Goal: Task Accomplishment & Management: Use online tool/utility

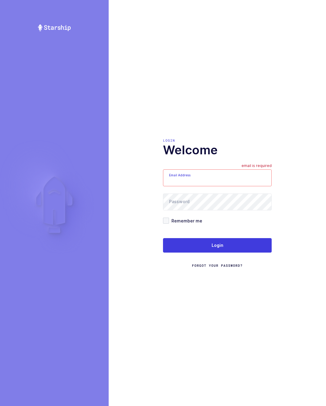
type input "glenn@janustrade.com"
click at [261, 248] on button "Login" at bounding box center [217, 245] width 109 height 14
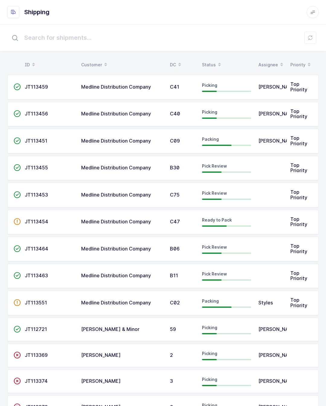
click at [264, 269] on td at bounding box center [270, 276] width 32 height 25
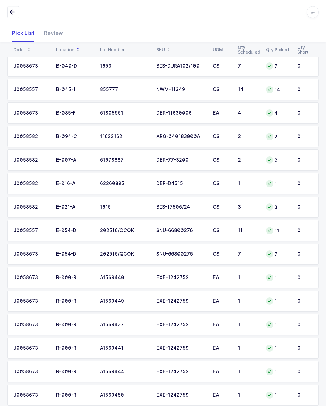
scroll to position [112, 0]
click at [58, 42] on div "Review" at bounding box center [53, 32] width 29 height 17
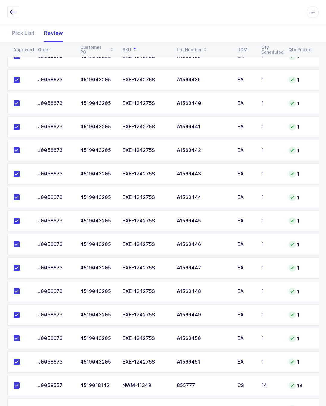
scroll to position [324, 0]
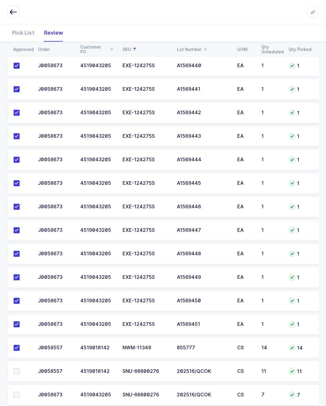
click at [23, 369] on label at bounding box center [22, 371] width 17 height 6
click at [20, 368] on input "checkbox" at bounding box center [20, 368] width 0 height 0
click at [25, 387] on td at bounding box center [20, 394] width 27 height 21
click at [22, 392] on label at bounding box center [22, 395] width 17 height 6
click at [20, 392] on input "checkbox" at bounding box center [20, 392] width 0 height 0
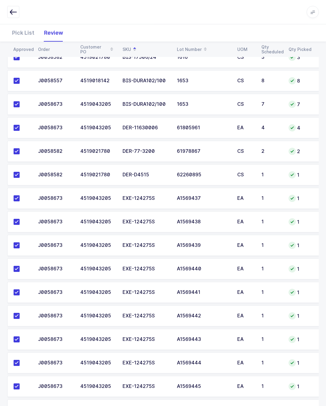
scroll to position [0, 0]
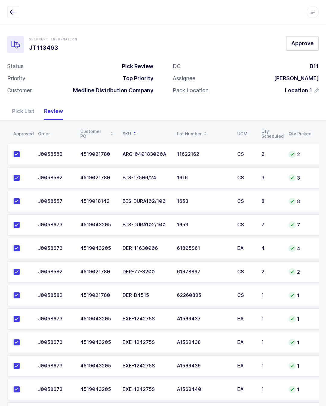
click at [305, 40] on span "Approve" at bounding box center [302, 43] width 22 height 8
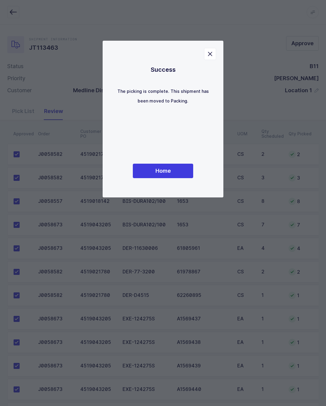
click at [183, 191] on div "Success The picking is complete. This shipment has been moved to Packing. Home …" at bounding box center [162, 119] width 121 height 157
click at [181, 163] on div "Success The picking is complete. This shipment has been moved to Packing. Home" at bounding box center [163, 119] width 96 height 133
click at [174, 175] on button "Home" at bounding box center [163, 171] width 60 height 14
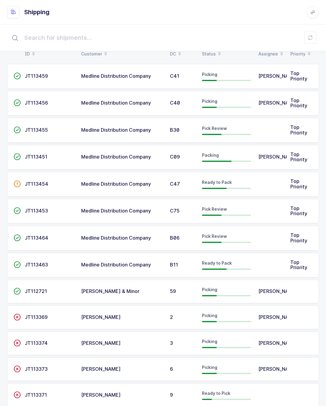
scroll to position [10, 0]
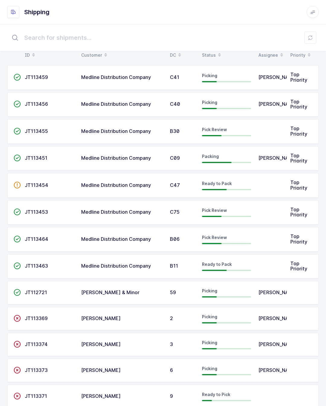
click at [75, 244] on td "JT113464" at bounding box center [49, 239] width 56 height 25
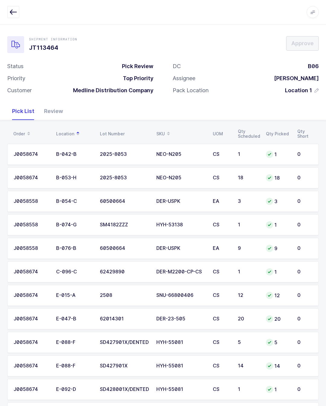
click at [23, 249] on div "J0058558" at bounding box center [31, 248] width 35 height 5
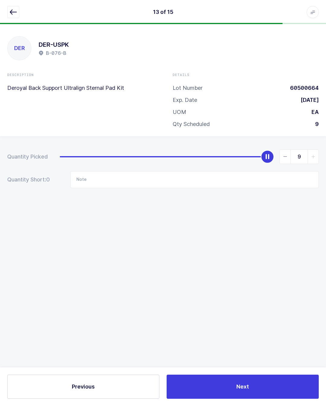
click at [11, 14] on icon "button" at bounding box center [13, 11] width 7 height 7
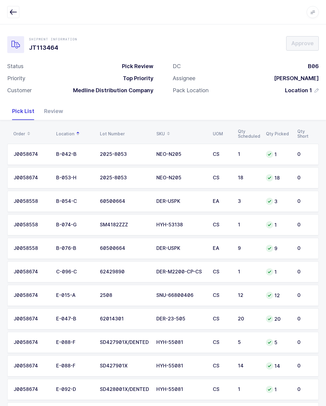
click at [49, 105] on div "Review" at bounding box center [53, 110] width 29 height 17
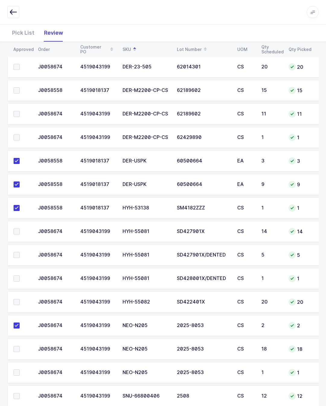
scroll to position [89, 0]
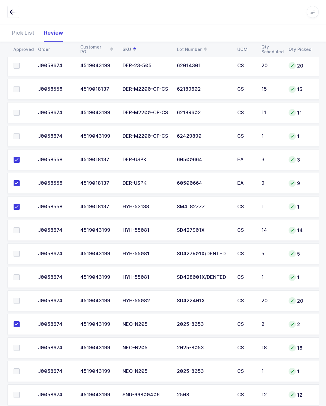
click at [18, 342] on td at bounding box center [20, 347] width 27 height 21
click at [23, 369] on label at bounding box center [22, 371] width 17 height 6
click at [20, 368] on input "checkbox" at bounding box center [20, 368] width 0 height 0
click at [19, 345] on span at bounding box center [17, 348] width 6 height 6
click at [20, 345] on input "checkbox" at bounding box center [20, 345] width 0 height 0
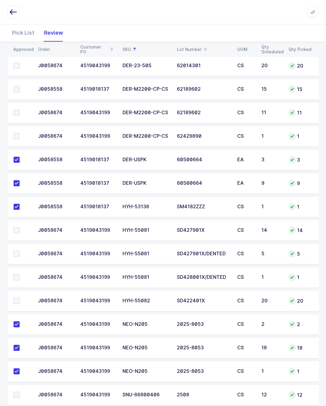
click at [15, 17] on button "button" at bounding box center [13, 12] width 12 height 12
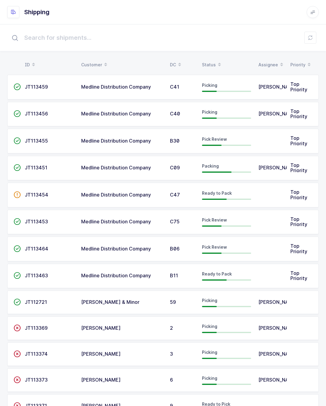
click at [259, 219] on td at bounding box center [270, 222] width 32 height 25
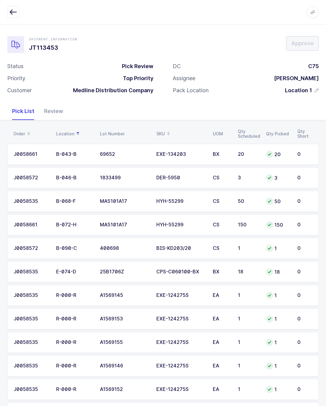
click at [46, 91] on div "Customer Medline Distribution Company" at bounding box center [80, 90] width 146 height 7
click at [56, 114] on div "Review" at bounding box center [53, 110] width 29 height 17
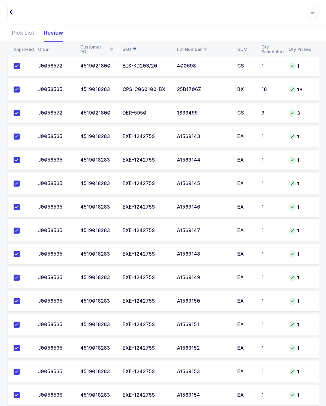
scroll to position [230, 0]
click at [26, 32] on div "Pick List" at bounding box center [23, 32] width 32 height 17
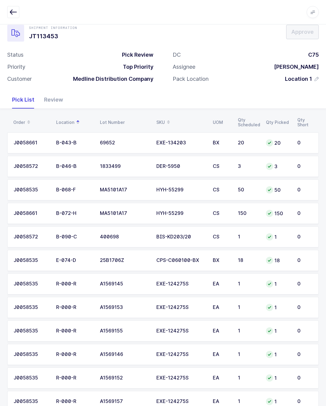
scroll to position [11, 0]
click at [59, 97] on div "Review" at bounding box center [53, 99] width 29 height 17
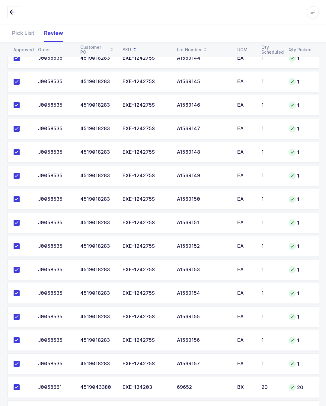
scroll to position [230, 0]
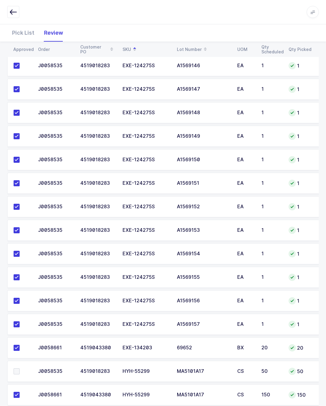
click at [14, 8] on button "button" at bounding box center [13, 12] width 12 height 12
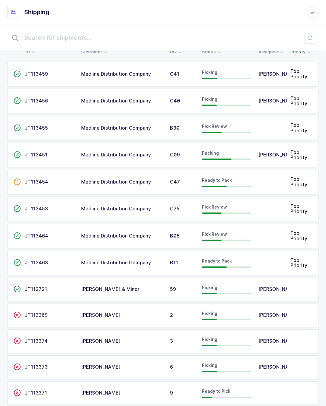
scroll to position [13, 0]
click at [236, 231] on div "Pick Review" at bounding box center [226, 236] width 49 height 10
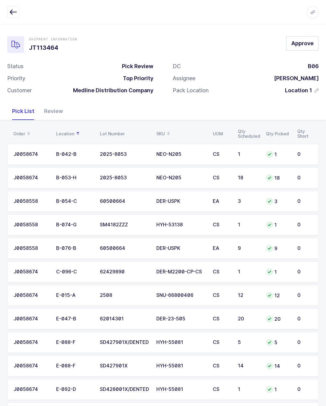
click at [35, 114] on div "Pick List" at bounding box center [23, 110] width 32 height 17
click at [59, 109] on div "Review" at bounding box center [53, 110] width 29 height 17
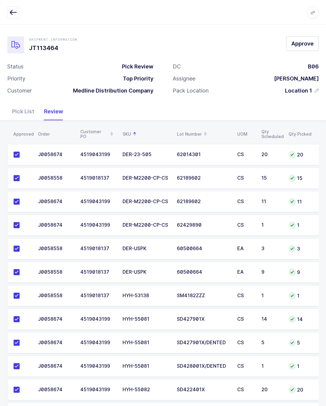
click at [310, 48] on button "Approve" at bounding box center [302, 43] width 33 height 14
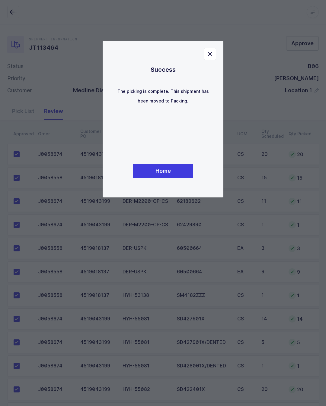
click at [183, 160] on div "Success The picking is complete. This shipment has been moved to Packing. Home" at bounding box center [163, 119] width 96 height 133
click at [179, 175] on button "Home" at bounding box center [163, 171] width 60 height 14
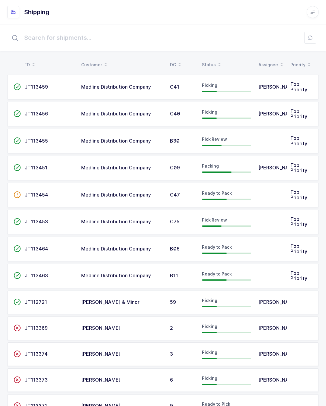
click at [77, 214] on td "JT113453" at bounding box center [49, 222] width 56 height 25
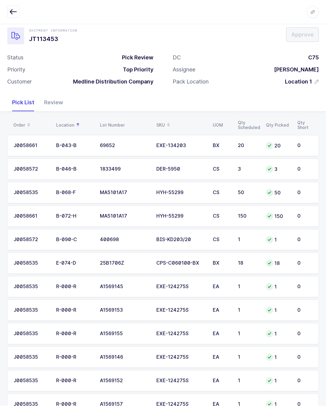
click at [55, 102] on div "Review" at bounding box center [53, 102] width 29 height 17
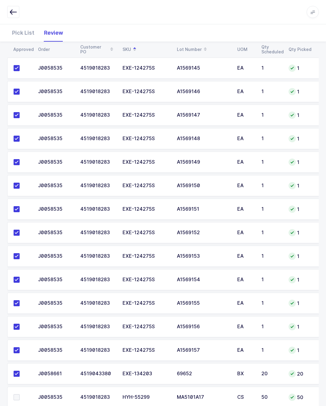
scroll to position [230, 0]
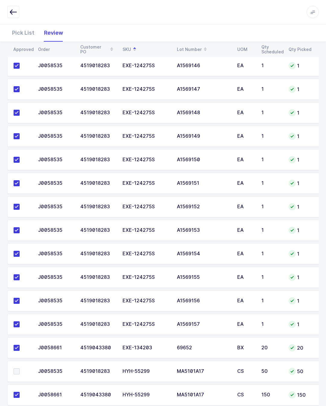
click at [33, 26] on div "Pick List" at bounding box center [23, 32] width 32 height 17
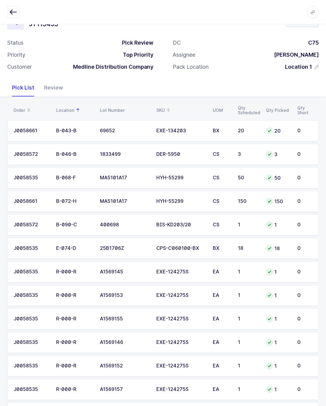
scroll to position [0, 0]
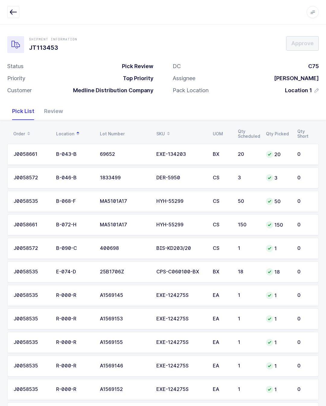
click at [53, 106] on div "Review" at bounding box center [53, 110] width 29 height 17
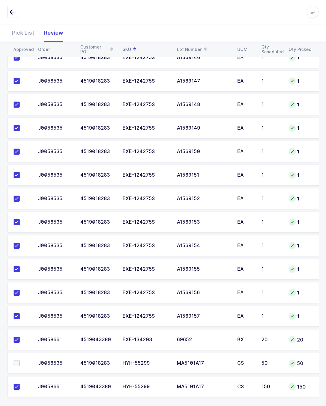
scroll to position [243, 0]
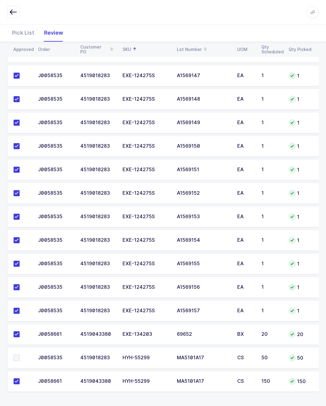
click at [15, 360] on span at bounding box center [17, 358] width 6 height 6
click at [20, 355] on input "checkbox" at bounding box center [20, 355] width 0 height 0
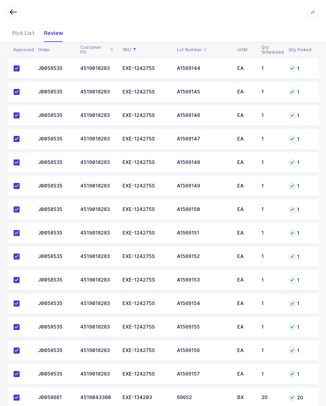
scroll to position [0, 0]
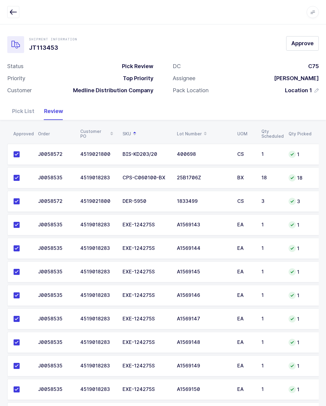
click at [298, 41] on span "Approve" at bounding box center [302, 43] width 22 height 8
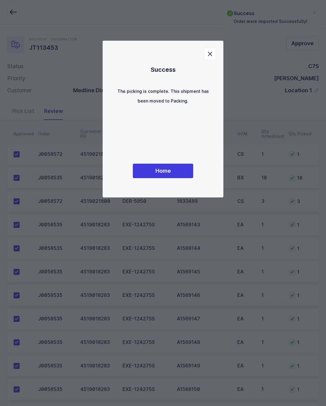
click at [179, 176] on button "Home" at bounding box center [163, 171] width 60 height 14
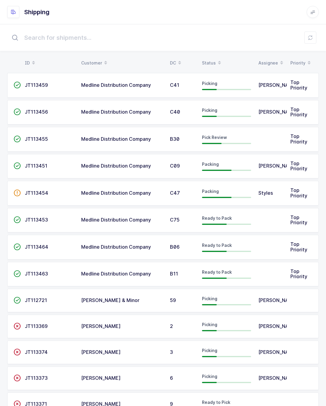
scroll to position [2, 0]
click at [60, 133] on td "JT113455" at bounding box center [49, 139] width 56 height 25
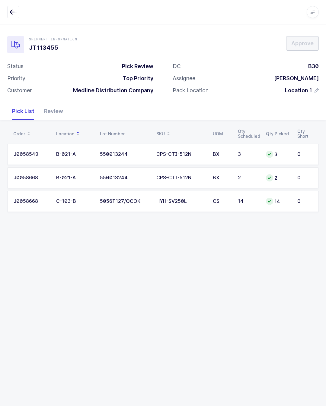
click at [53, 118] on div "Review" at bounding box center [53, 110] width 29 height 17
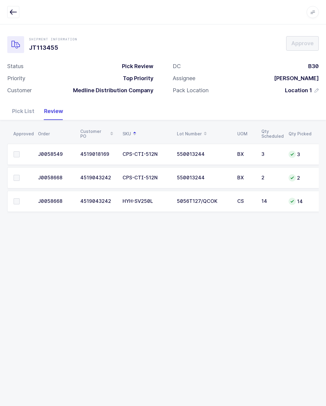
click at [15, 153] on span at bounding box center [17, 154] width 6 height 6
click at [20, 151] on input "checkbox" at bounding box center [20, 151] width 0 height 0
click at [15, 153] on span at bounding box center [17, 154] width 6 height 6
click at [17, 178] on span at bounding box center [17, 178] width 6 height 6
click at [20, 175] on input "checkbox" at bounding box center [20, 175] width 0 height 0
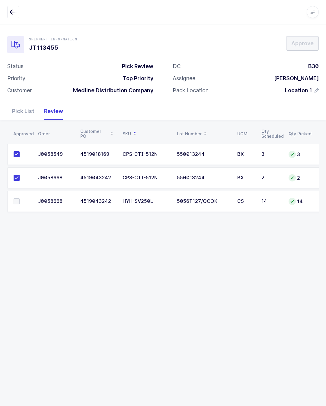
click at [22, 194] on td at bounding box center [20, 201] width 27 height 21
click at [19, 200] on span at bounding box center [17, 201] width 6 height 6
click at [20, 198] on input "checkbox" at bounding box center [20, 198] width 0 height 0
click at [314, 49] on button "Approve" at bounding box center [302, 43] width 33 height 14
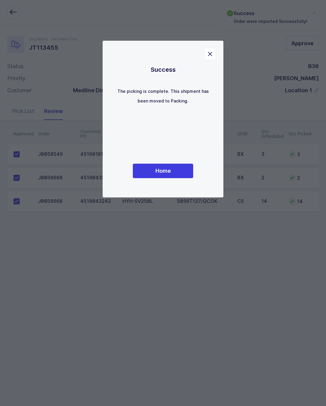
click at [170, 165] on div "Success The picking is complete. This shipment has been moved to Packing. Home" at bounding box center [163, 119] width 96 height 133
click at [180, 171] on button "Home" at bounding box center [163, 171] width 60 height 14
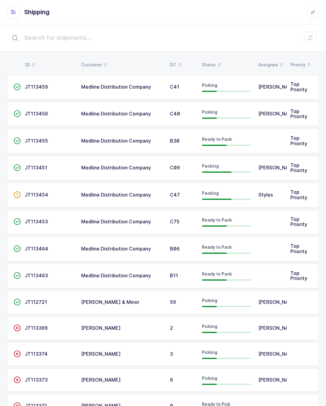
click at [266, 111] on span "[PERSON_NAME]" at bounding box center [277, 114] width 39 height 6
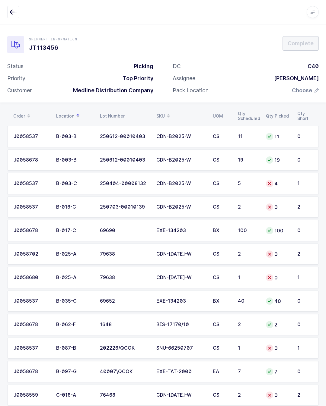
click at [8, 10] on button "button" at bounding box center [13, 12] width 12 height 12
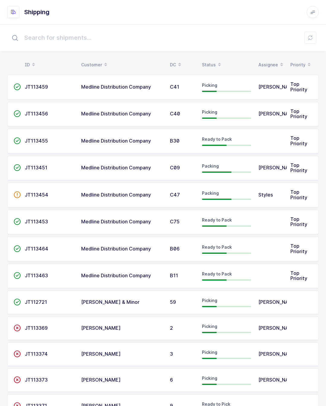
click at [286, 84] on td "[PERSON_NAME]" at bounding box center [270, 87] width 32 height 25
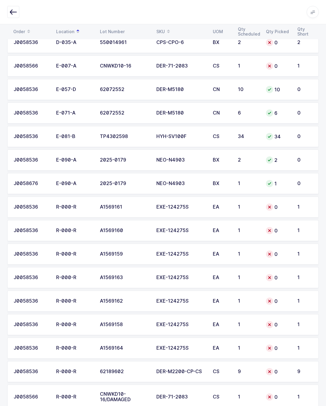
scroll to position [285, 0]
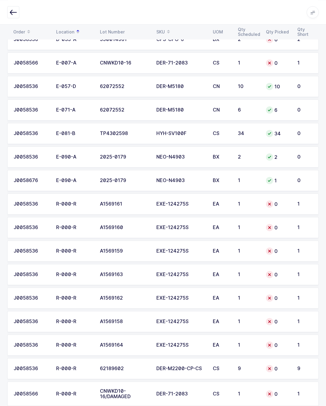
click at [14, 14] on icon "button" at bounding box center [13, 11] width 7 height 7
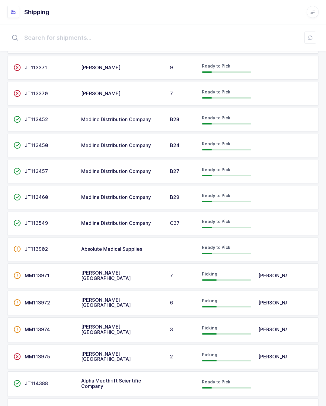
scroll to position [351, 0]
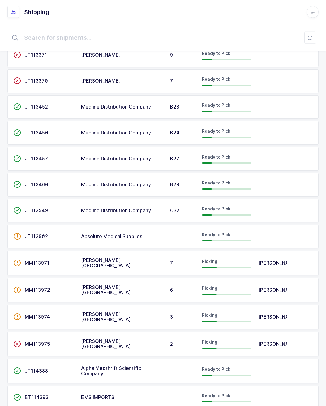
click at [261, 373] on td at bounding box center [270, 371] width 32 height 25
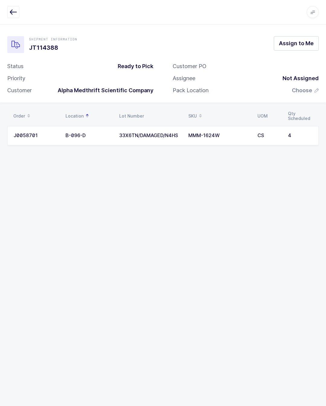
click at [295, 46] on span "Assign to Me" at bounding box center [296, 43] width 35 height 8
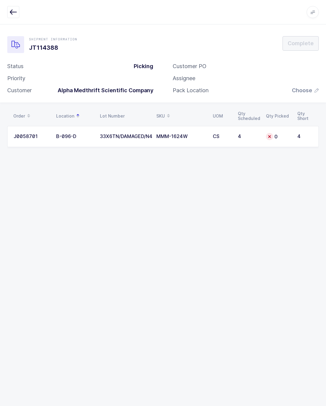
click at [303, 82] on div "Customer PO Assignee Pack Location Choose" at bounding box center [245, 81] width 165 height 36
click at [300, 91] on span "Choose" at bounding box center [301, 90] width 20 height 7
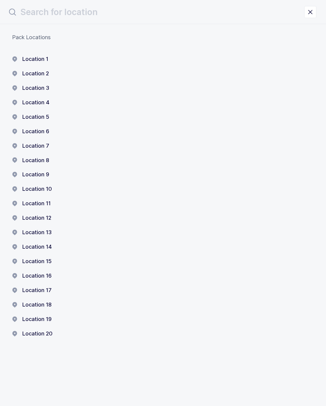
click at [48, 56] on button "Location 1" at bounding box center [30, 58] width 36 height 7
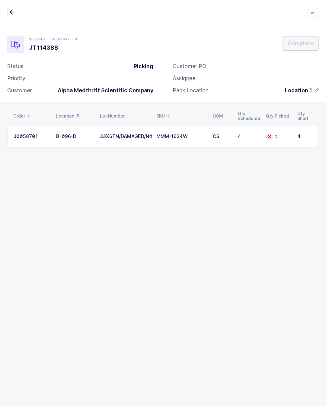
click at [294, 53] on div "Shipment Information JT114388 Complete Status Picking Priority Customer Alpha M…" at bounding box center [162, 67] width 311 height 63
click at [106, 130] on td "33X6TN/DAMAGED/N4HS" at bounding box center [124, 136] width 56 height 21
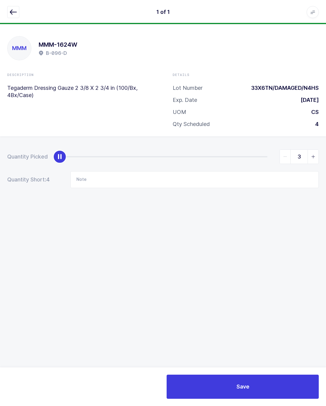
type input "4"
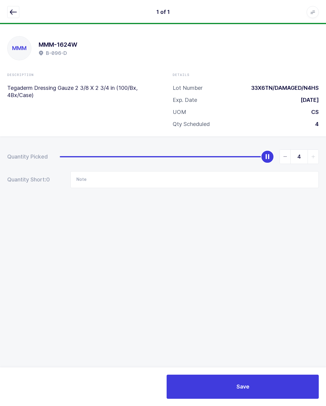
click at [291, 381] on button "Save" at bounding box center [242, 387] width 152 height 24
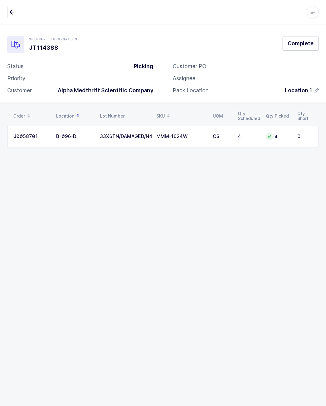
click at [307, 41] on span "Complete" at bounding box center [300, 43] width 26 height 8
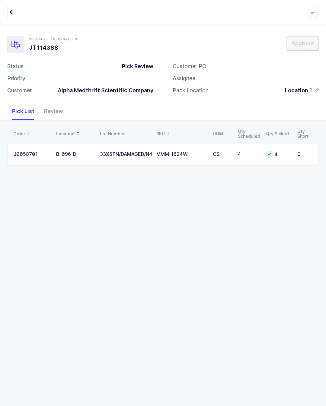
click at [51, 111] on div "Review" at bounding box center [53, 110] width 29 height 17
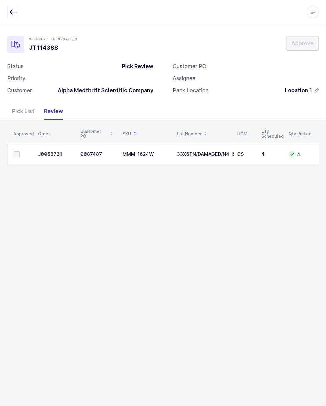
click at [20, 148] on td at bounding box center [20, 154] width 27 height 21
click at [18, 152] on span at bounding box center [17, 154] width 6 height 6
click at [20, 151] on input "checkbox" at bounding box center [20, 151] width 0 height 0
click at [320, 38] on div "Shipment Information JT114388 Approve Status Pick Review Priority Customer Alph…" at bounding box center [163, 63] width 326 height 78
click at [305, 40] on span "Approve" at bounding box center [302, 43] width 22 height 8
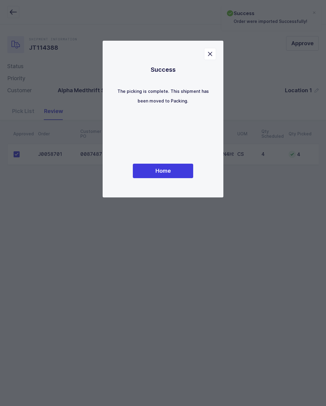
click at [175, 175] on button "Home" at bounding box center [163, 171] width 60 height 14
